Goal: Information Seeking & Learning: Check status

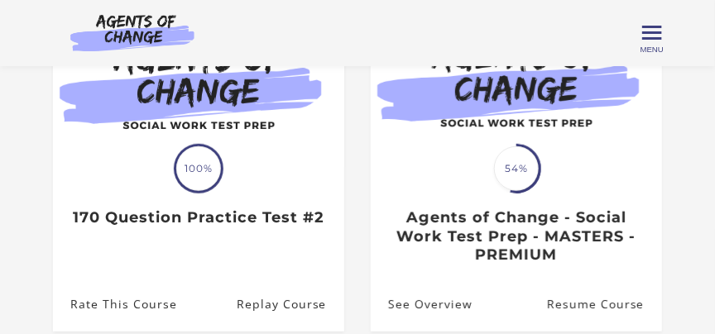
scroll to position [193, 0]
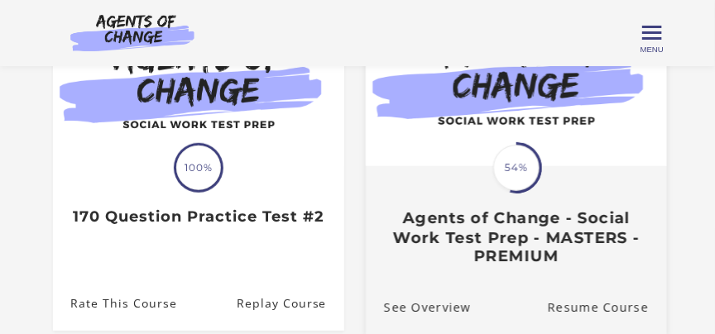
click at [517, 206] on div "Translation missing: en.liquid.partials.dashboard_course_card.progress_descript…" at bounding box center [516, 217] width 301 height 98
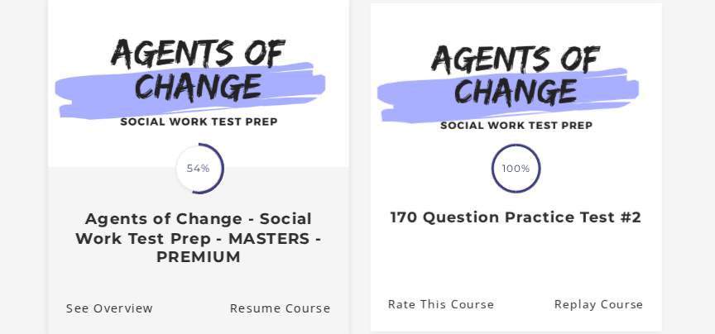
click at [178, 219] on h3 "Agents of Change - Social Work Test Prep - MASTERS - PREMIUM" at bounding box center [198, 239] width 265 height 58
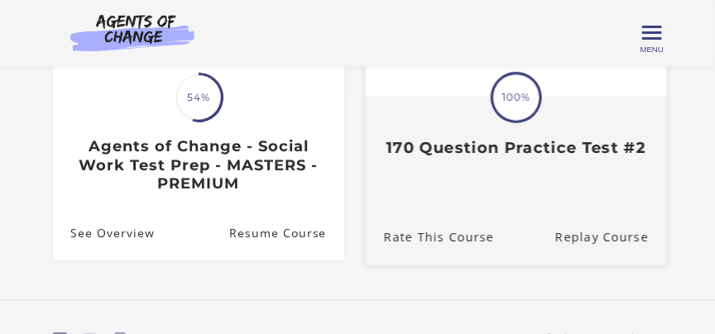
scroll to position [262, 0]
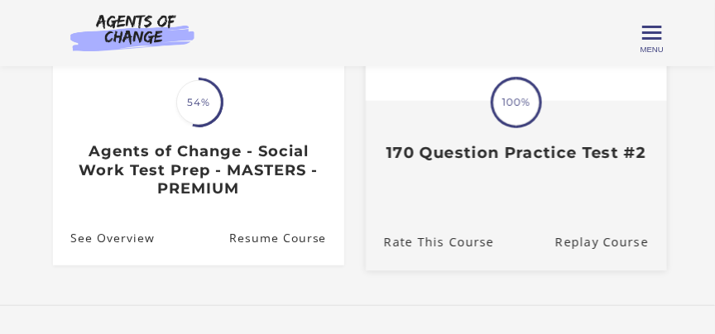
click at [537, 176] on link "Translation missing: en.liquid.partials.dashboard_course_card.progress_descript…" at bounding box center [516, 53] width 301 height 245
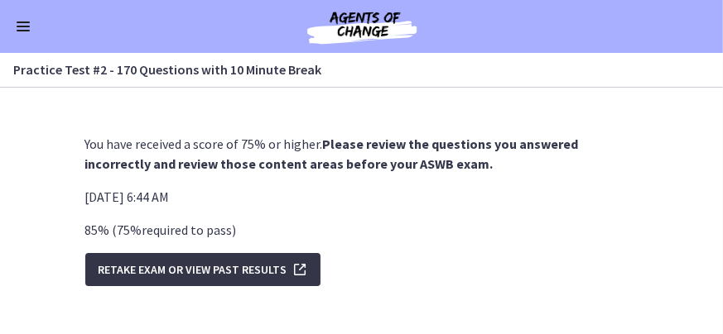
click at [200, 269] on span "Retake Exam OR View Past Results" at bounding box center [192, 270] width 189 height 20
